Goal: Information Seeking & Learning: Learn about a topic

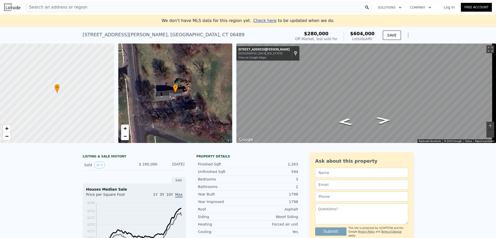
click at [321, 35] on span "$280,000" at bounding box center [316, 33] width 25 height 5
click at [85, 10] on div "Search an address or region" at bounding box center [199, 7] width 348 height 10
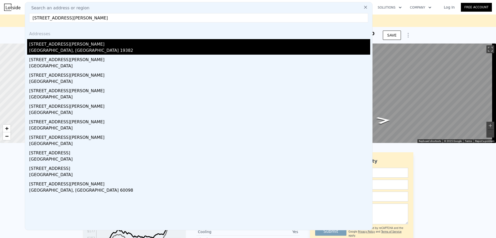
type input "[STREET_ADDRESS][PERSON_NAME]"
click at [47, 49] on div "[GEOGRAPHIC_DATA], [GEOGRAPHIC_DATA] 19382" at bounding box center [199, 50] width 341 height 7
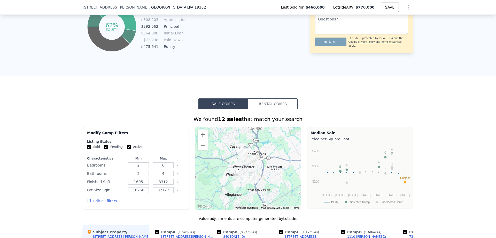
scroll to position [111, 0]
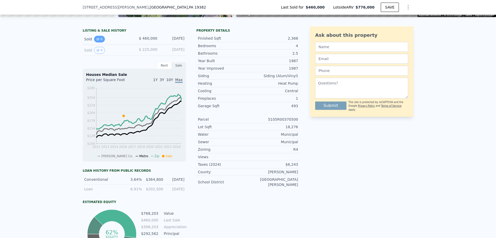
click at [100, 42] on button "0" at bounding box center [99, 39] width 11 height 7
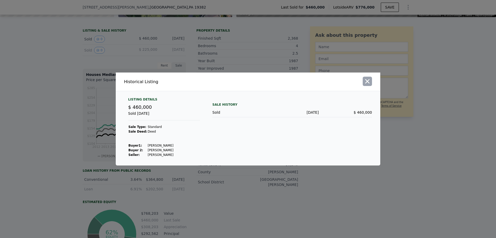
click at [366, 80] on icon "button" at bounding box center [367, 81] width 7 height 7
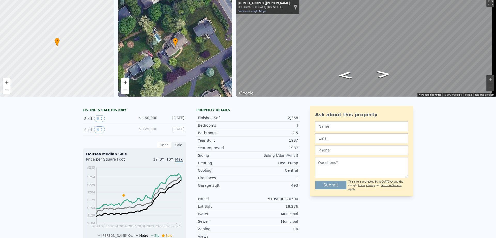
scroll to position [0, 0]
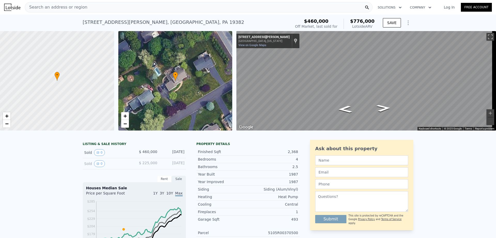
type input "3"
type input "4"
type input "2.5"
type input "3.5"
type input "1788"
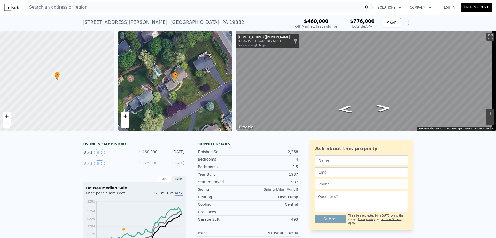
type input "3124"
type input "30928"
type input "88427"
type input "$ 604,000"
type input "8"
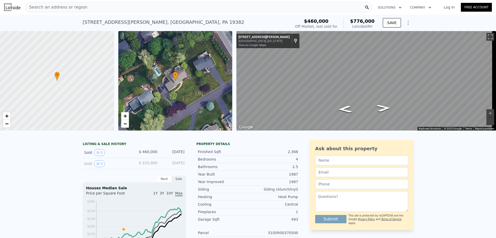
type input "$ 255,275"
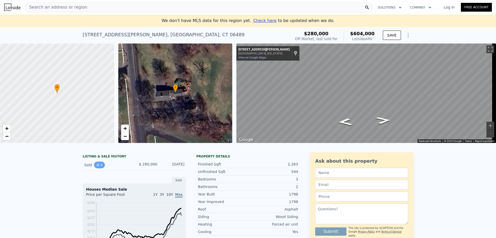
click at [97, 166] on icon "View historical data" at bounding box center [98, 165] width 2 height 2
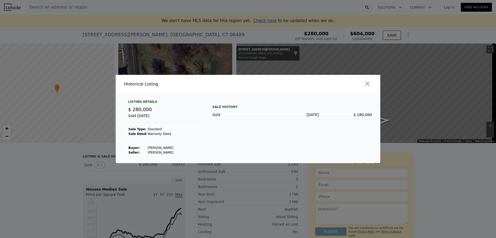
click at [148, 136] on td at bounding box center [161, 138] width 26 height 5
click at [140, 112] on span "$ 280,000" at bounding box center [140, 108] width 24 height 5
click at [367, 82] on icon "button" at bounding box center [367, 83] width 7 height 7
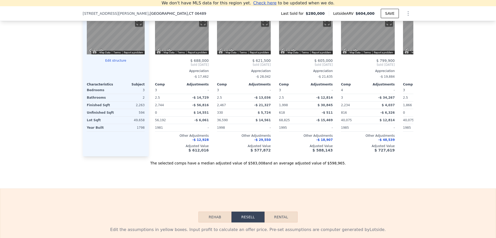
scroll to position [356, 0]
